Goal: Task Accomplishment & Management: Manage account settings

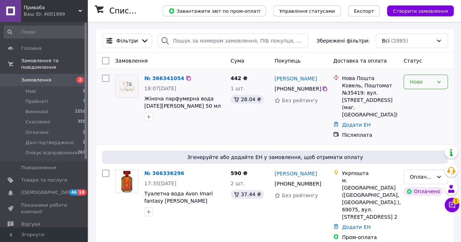
click at [422, 85] on div "Нове" at bounding box center [420, 82] width 23 height 8
click at [419, 96] on li "Прийнято" at bounding box center [425, 97] width 44 height 13
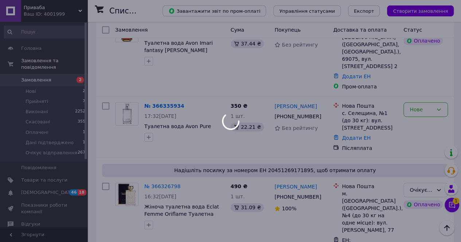
scroll to position [90, 0]
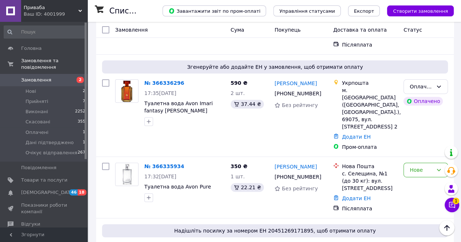
click at [416, 83] on div "Оплачено" at bounding box center [420, 87] width 23 height 8
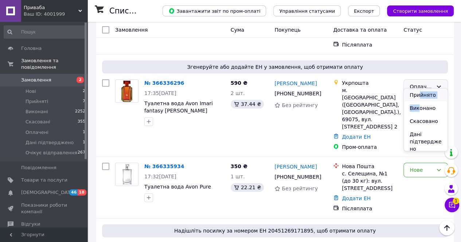
drag, startPoint x: 418, startPoint y: 101, endPoint x: 419, endPoint y: 97, distance: 4.3
click at [419, 97] on ul "Прийнято Виконано Скасовано Дані підтверджено Очікує відправлення" at bounding box center [425, 119] width 44 height 63
click at [419, 97] on li "Прийнято" at bounding box center [425, 94] width 44 height 13
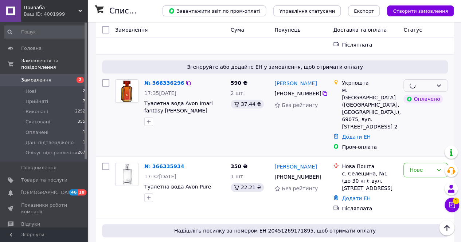
click at [394, 110] on div "м. Запоріжжя (Запорізька обл., Запорізький р-н.), 69075, вул. Лахтінська, 31кор…" at bounding box center [369, 109] width 56 height 44
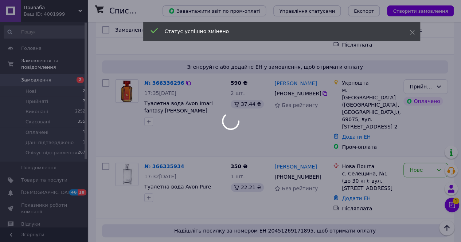
scroll to position [137, 0]
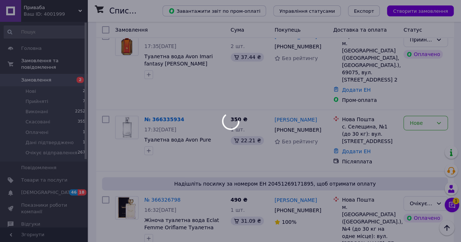
click at [426, 109] on div at bounding box center [230, 121] width 461 height 242
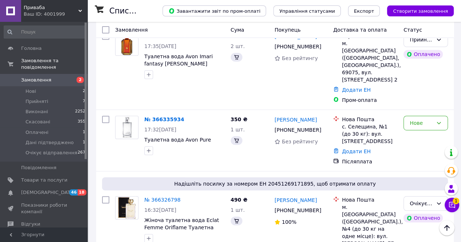
click at [421, 119] on div "Нове" at bounding box center [420, 123] width 23 height 8
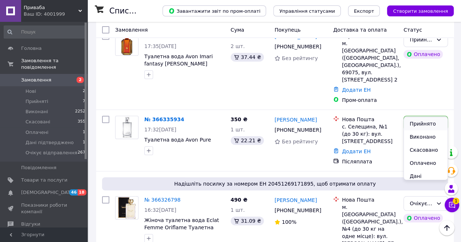
click at [417, 123] on li "Прийнято" at bounding box center [425, 123] width 44 height 13
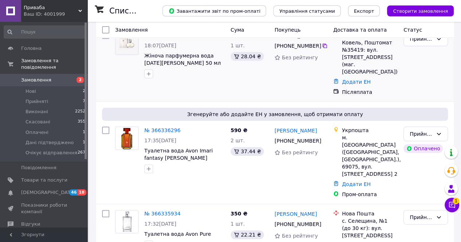
scroll to position [48, 0]
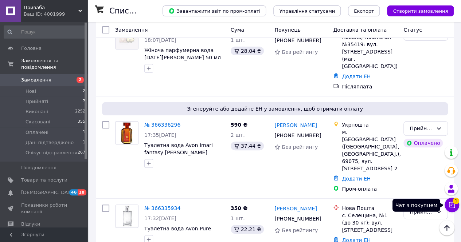
click at [451, 204] on icon at bounding box center [452, 205] width 6 height 6
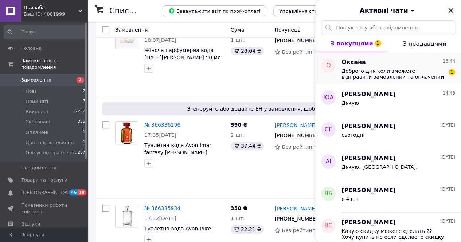
click at [397, 75] on span "Доброго дня коли зможете відправити замовлений та оплачений товар?" at bounding box center [392, 74] width 103 height 12
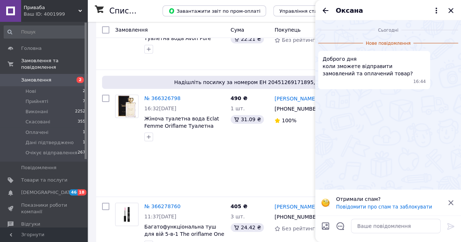
scroll to position [239, 0]
click at [354, 20] on div "Оксана" at bounding box center [388, 10] width 146 height 20
click at [354, 17] on div "Оксана" at bounding box center [388, 10] width 146 height 20
click at [351, 11] on span "Оксана" at bounding box center [348, 10] width 27 height 9
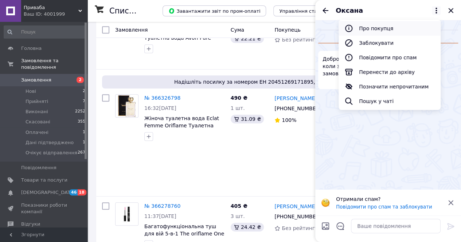
click at [360, 31] on button "Про покупця" at bounding box center [389, 28] width 102 height 15
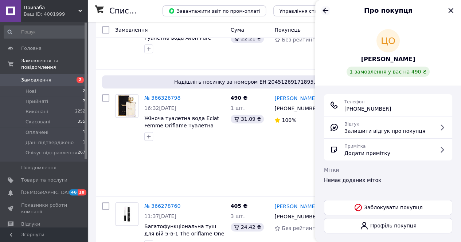
click at [324, 9] on icon "Назад" at bounding box center [325, 10] width 6 height 5
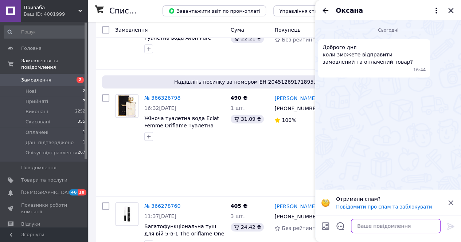
click at [360, 225] on textarea at bounding box center [396, 226] width 90 height 15
type textarea "завтра"
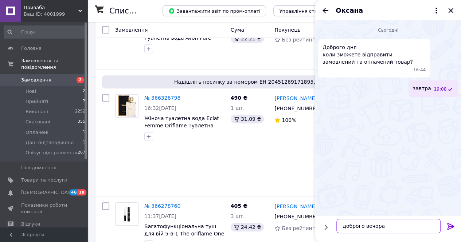
type textarea "доброго вечора"
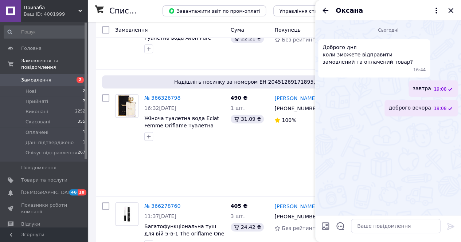
click at [456, 9] on div "Оксана" at bounding box center [388, 10] width 146 height 20
click at [451, 12] on icon "Закрити" at bounding box center [450, 10] width 9 height 9
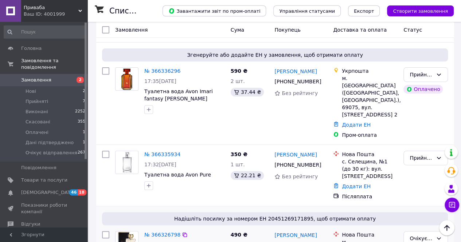
scroll to position [49, 0]
